Goal: Entertainment & Leisure: Consume media (video, audio)

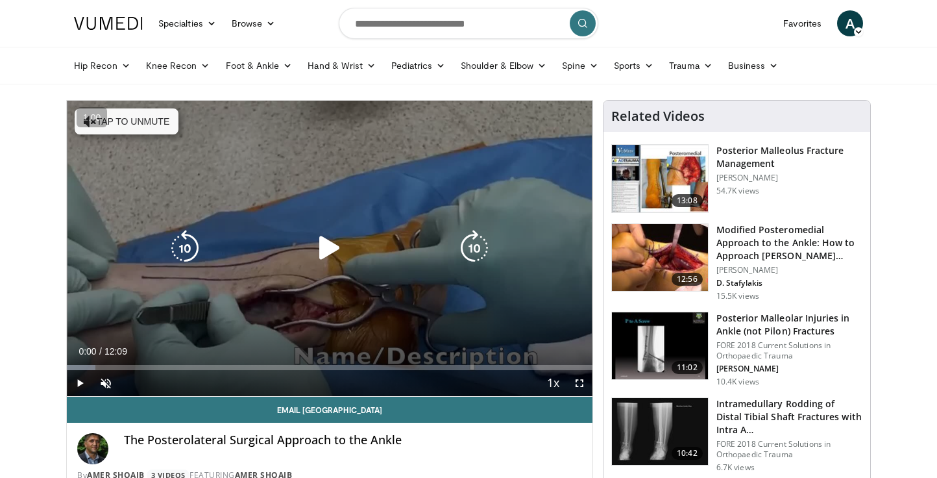
click at [134, 125] on button "Tap to unmute" at bounding box center [127, 121] width 104 height 26
click at [337, 252] on icon "Video Player" at bounding box center [329, 248] width 36 height 36
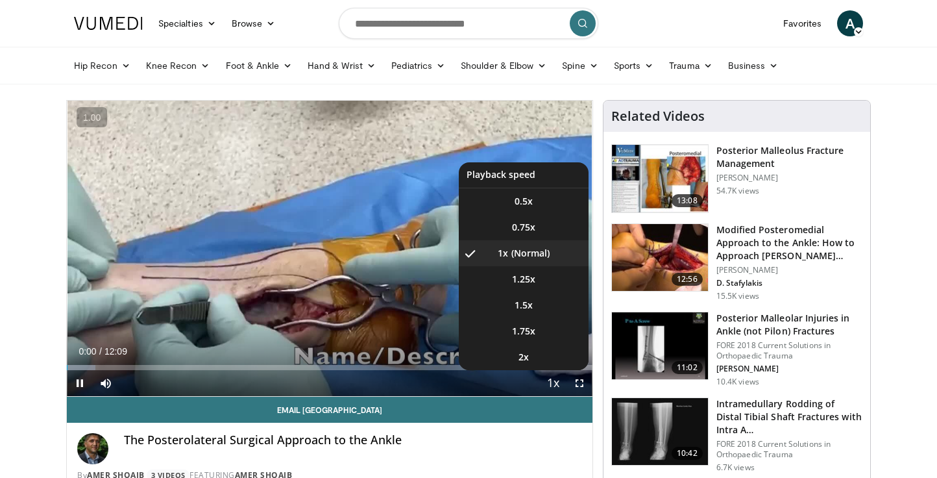
click at [548, 387] on span "Video Player" at bounding box center [553, 383] width 18 height 26
click at [532, 360] on li "2x" at bounding box center [524, 357] width 130 height 26
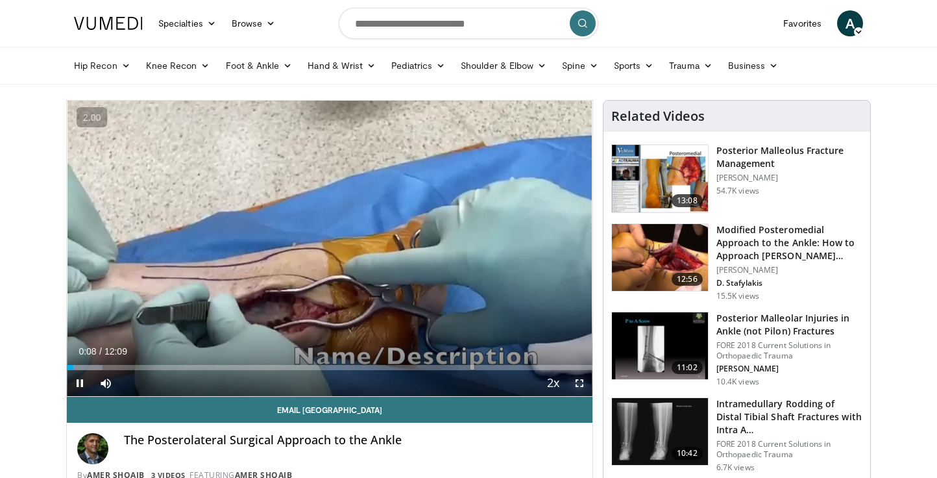
click at [577, 380] on span "Video Player" at bounding box center [579, 383] width 26 height 26
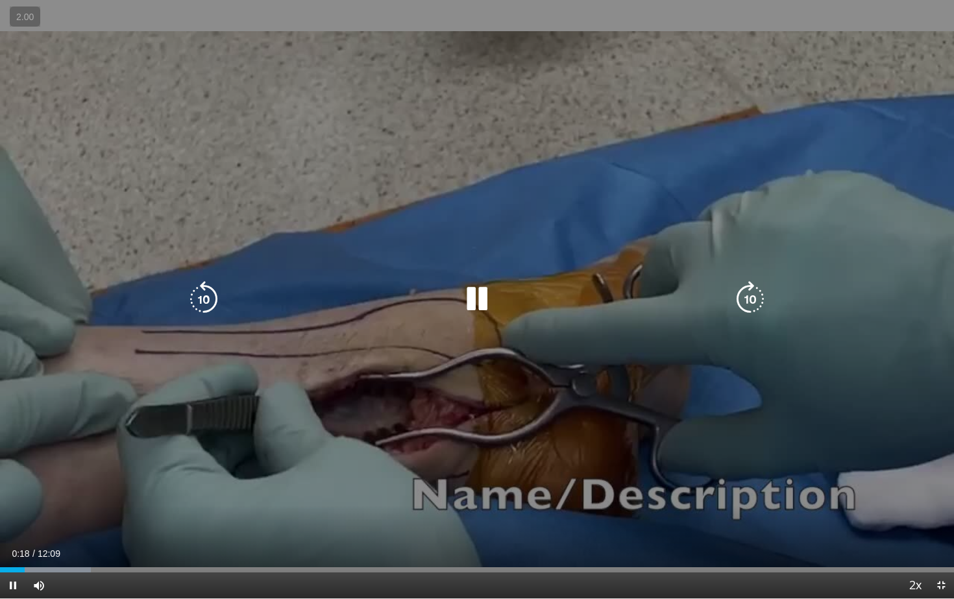
click at [744, 306] on icon "Video Player" at bounding box center [750, 299] width 36 height 36
drag, startPoint x: 92, startPoint y: 587, endPoint x: 119, endPoint y: 587, distance: 26.6
click at [118, 477] on div "Current Time 1:29 / Duration 12:09 Pause Skip Backward Skip Forward Mute 100% L…" at bounding box center [477, 585] width 954 height 26
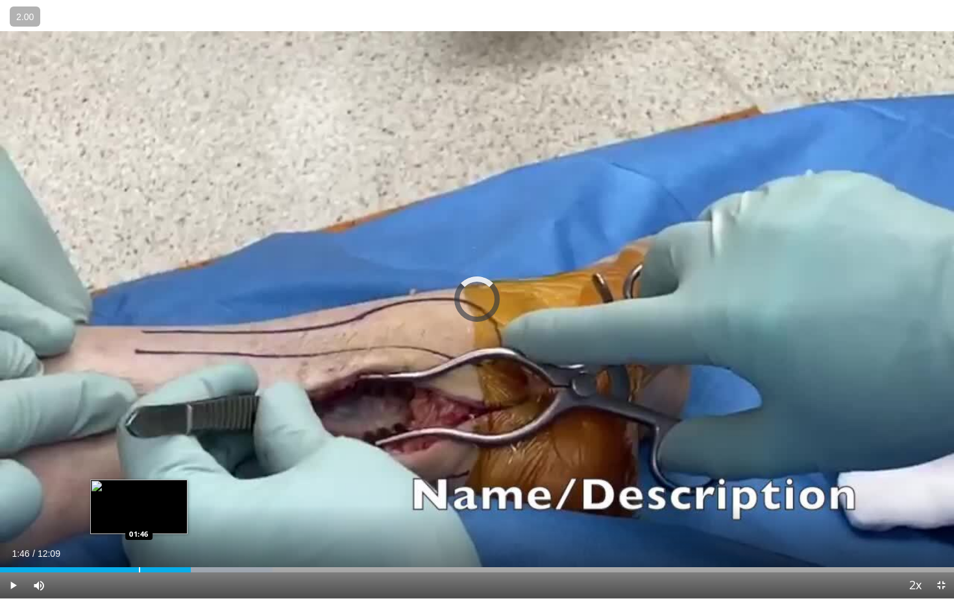
click at [139, 477] on div "Progress Bar" at bounding box center [139, 569] width 1 height 5
click at [121, 477] on div "Progress Bar" at bounding box center [121, 569] width 1 height 5
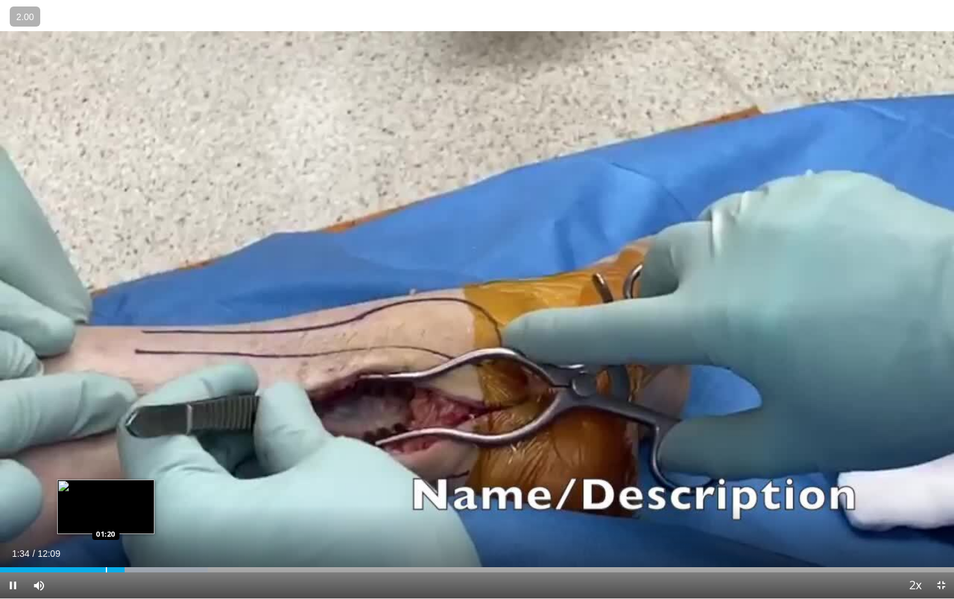
click at [106, 477] on div "Progress Bar" at bounding box center [106, 569] width 1 height 5
click at [95, 477] on div "Progress Bar" at bounding box center [95, 569] width 1 height 5
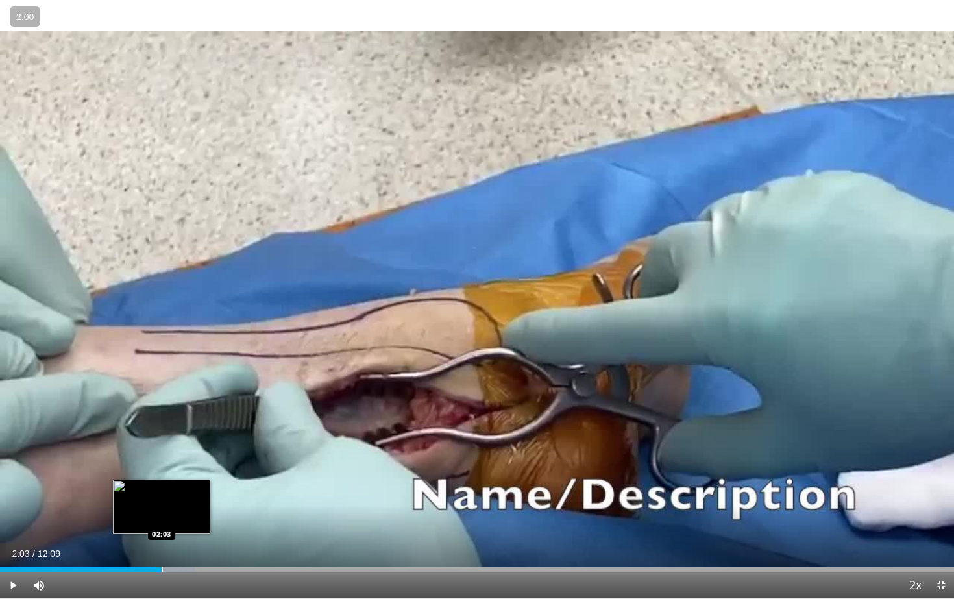
click at [162, 477] on div "Progress Bar" at bounding box center [162, 569] width 1 height 5
click at [179, 477] on div "Progress Bar" at bounding box center [179, 569] width 1 height 5
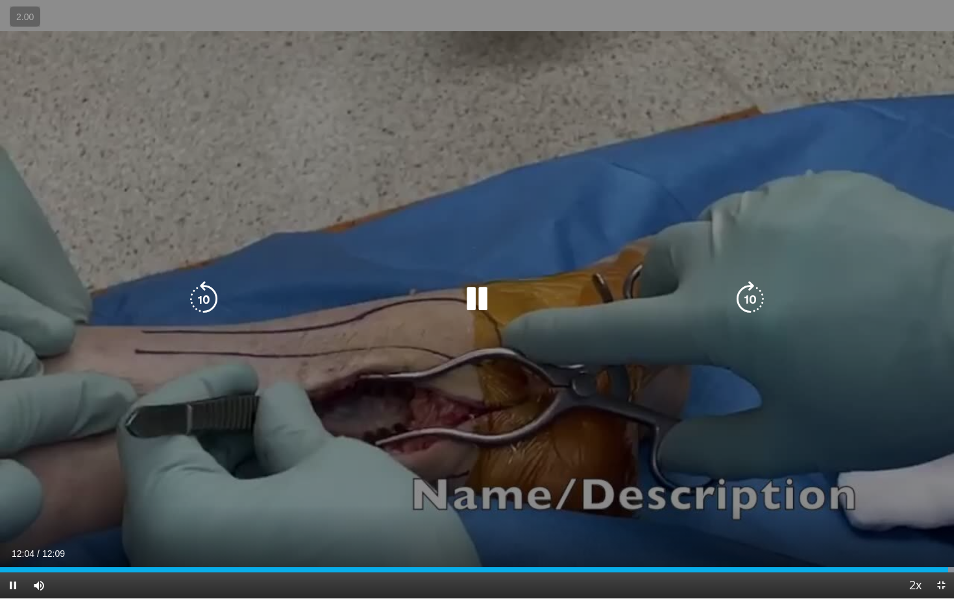
click at [470, 302] on icon "Video Player" at bounding box center [477, 299] width 36 height 36
